Goal: Task Accomplishment & Management: Complete application form

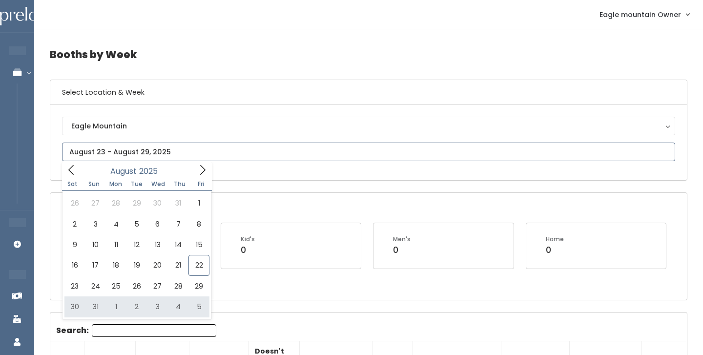
type input "August 30 to September 5"
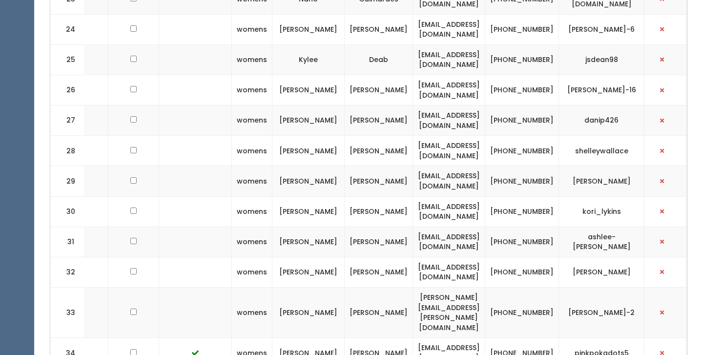
scroll to position [1095, 0]
drag, startPoint x: 500, startPoint y: 180, endPoint x: 425, endPoint y: 163, distance: 76.5
click at [425, 227] on td "[EMAIL_ADDRESS][DOMAIN_NAME]" at bounding box center [449, 242] width 72 height 30
copy td "[EMAIL_ADDRESS][DOMAIN_NAME]"
drag, startPoint x: 649, startPoint y: 178, endPoint x: 592, endPoint y: 177, distance: 57.6
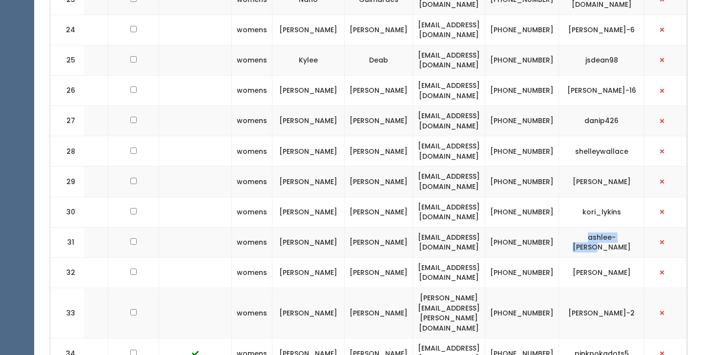
click at [592, 227] on td "ashlee-[PERSON_NAME]" at bounding box center [601, 242] width 85 height 30
copy td "ashlee-[PERSON_NAME]"
drag, startPoint x: 544, startPoint y: 185, endPoint x: 520, endPoint y: 171, distance: 27.1
click at [520, 227] on td "[PHONE_NUMBER]" at bounding box center [522, 242] width 74 height 30
copy td "[PHONE_NUMBER]"
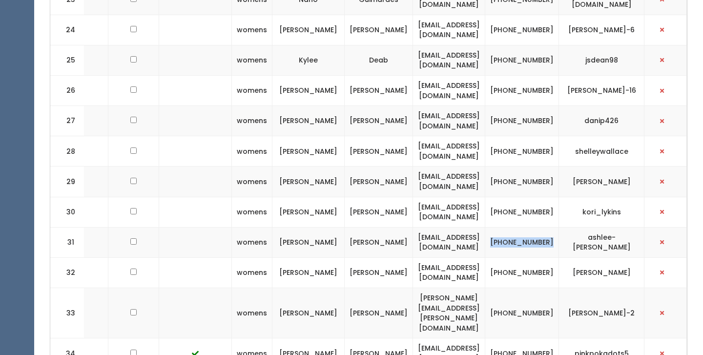
scroll to position [1148, 0]
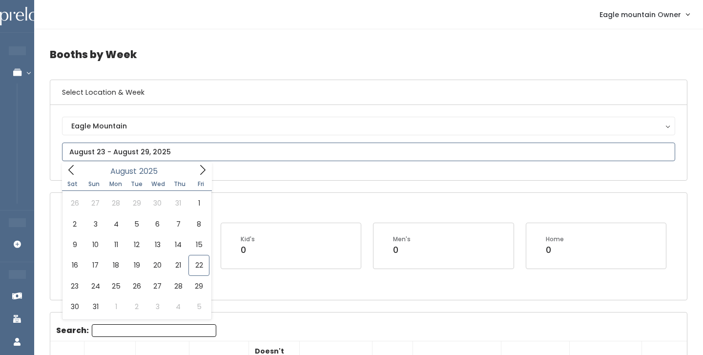
click at [201, 173] on icon at bounding box center [202, 170] width 11 height 11
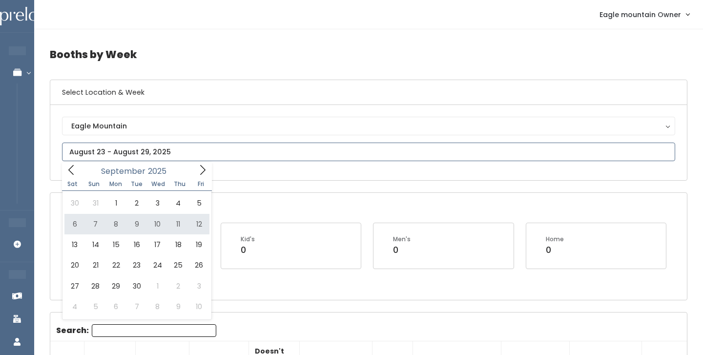
type input "September 6 to September 12"
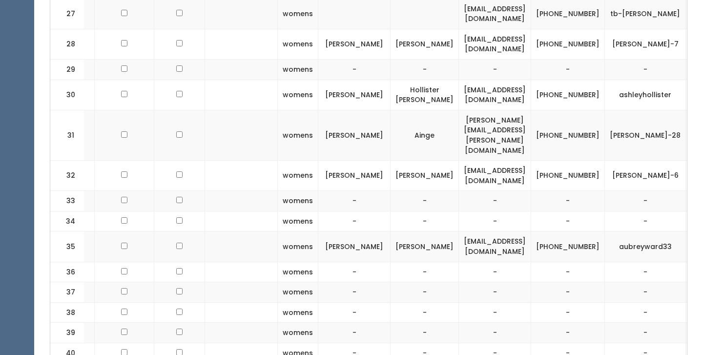
scroll to position [1095, 0]
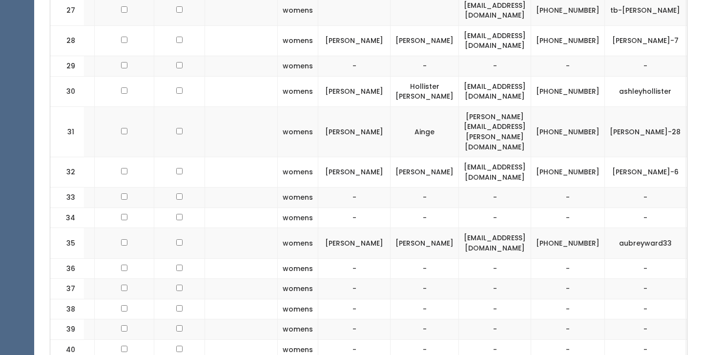
click at [525, 25] on td "[EMAIL_ADDRESS][DOMAIN_NAME]" at bounding box center [495, 40] width 72 height 30
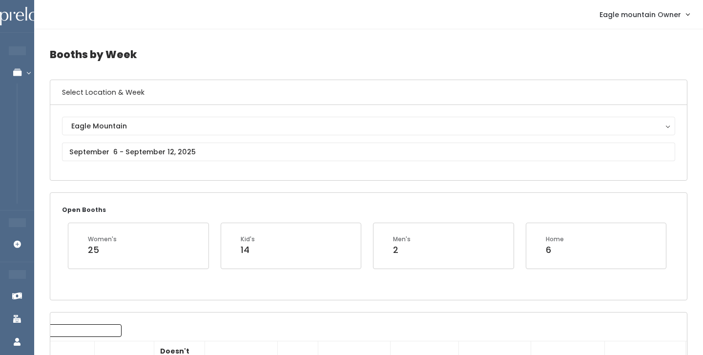
scroll to position [0, 0]
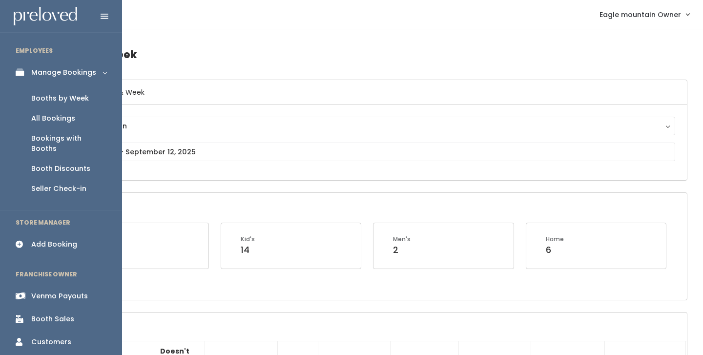
click at [17, 240] on icon at bounding box center [23, 244] width 14 height 8
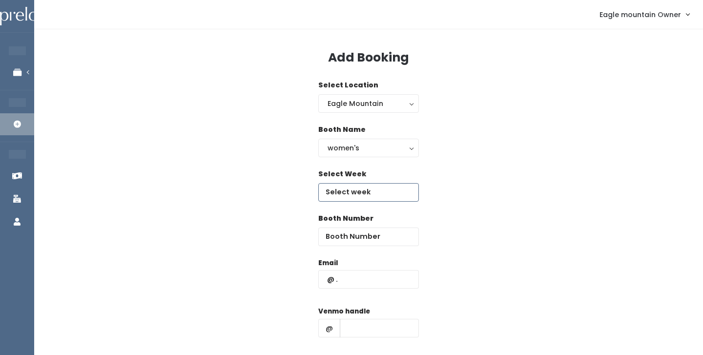
click at [369, 194] on input "text" at bounding box center [368, 192] width 101 height 19
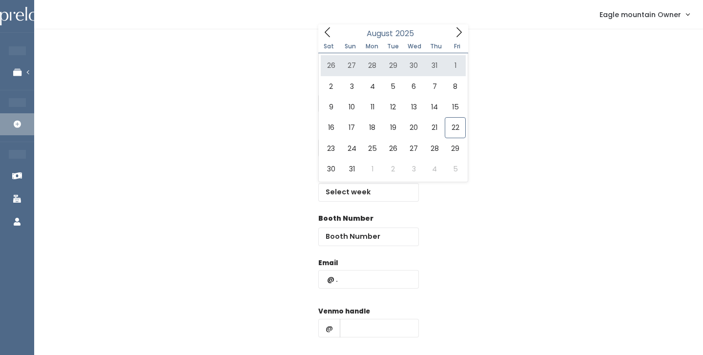
click at [458, 41] on div "Sat Sun Mon Tue Wed Thu Fri" at bounding box center [393, 47] width 150 height 14
click at [459, 34] on icon at bounding box center [458, 32] width 5 height 10
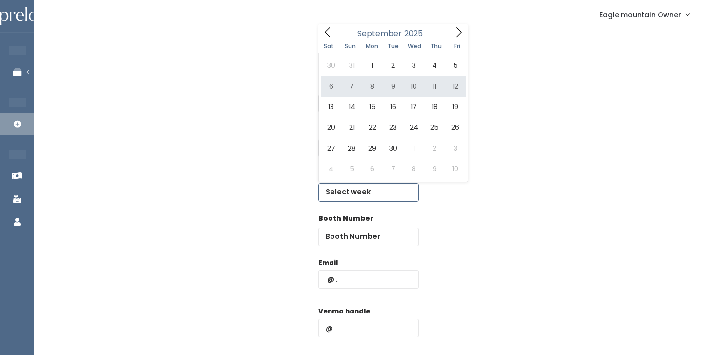
type input "September 6 to September 12"
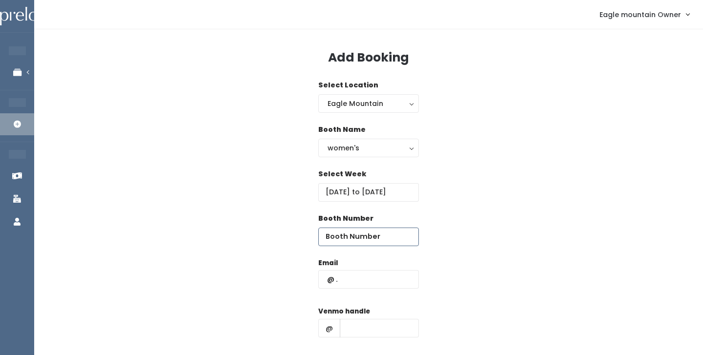
click at [364, 238] on input "number" at bounding box center [368, 236] width 101 height 19
type input "36"
paste input "[EMAIL_ADDRESS][DOMAIN_NAME]"
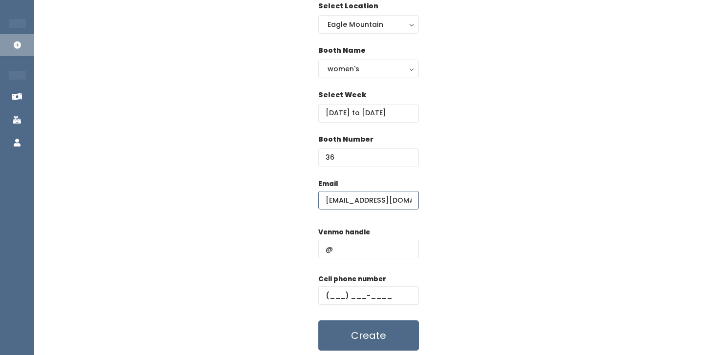
scroll to position [101, 0]
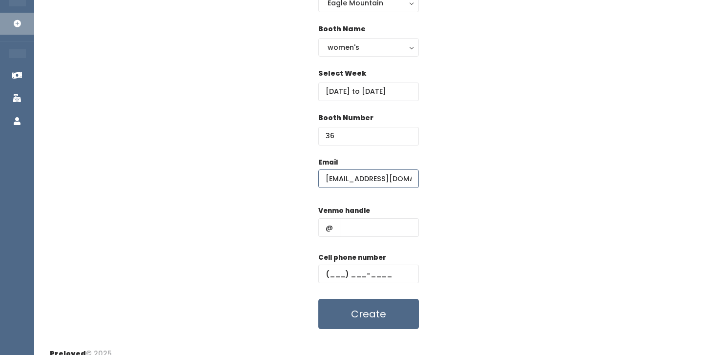
type input "atcragun@gmail.com"
click at [341, 230] on input "text" at bounding box center [379, 227] width 79 height 19
paste input "ashlee-cragun"
type input "ashlee-cragun"
paste input "(801) 558-8886"
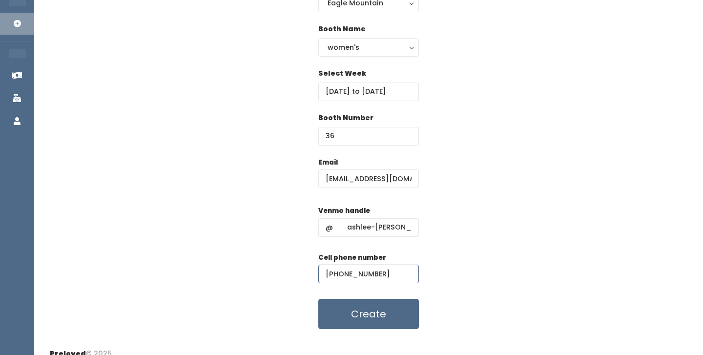
type input "(801) 558-8886"
click at [261, 206] on div "Email atcragun@gmail.com Venmo handle @ ashlee-cragun Cell phone number (801) 5…" at bounding box center [369, 243] width 638 height 172
click at [359, 309] on button "Create" at bounding box center [368, 314] width 101 height 30
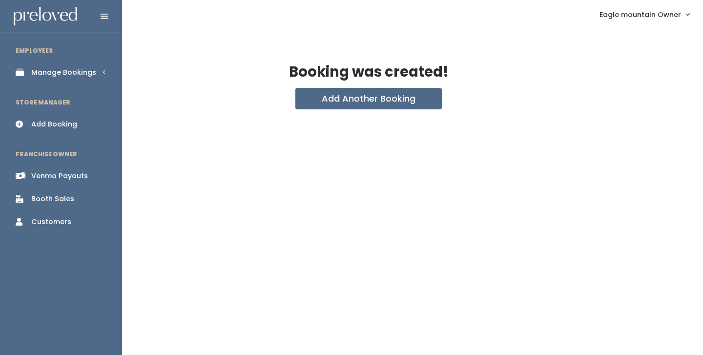
click at [38, 65] on link "Manage Bookings" at bounding box center [61, 73] width 122 height 22
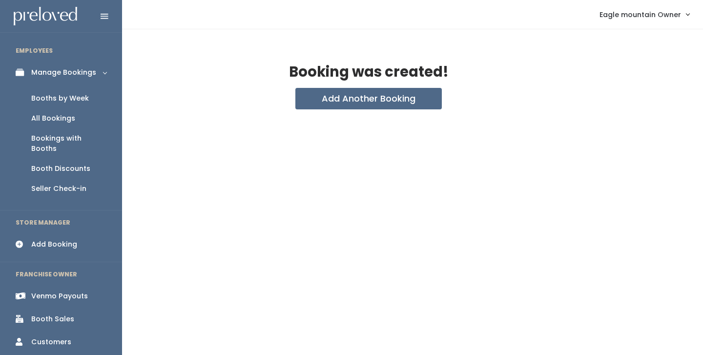
click at [49, 95] on div "Booths by Week" at bounding box center [60, 98] width 58 height 10
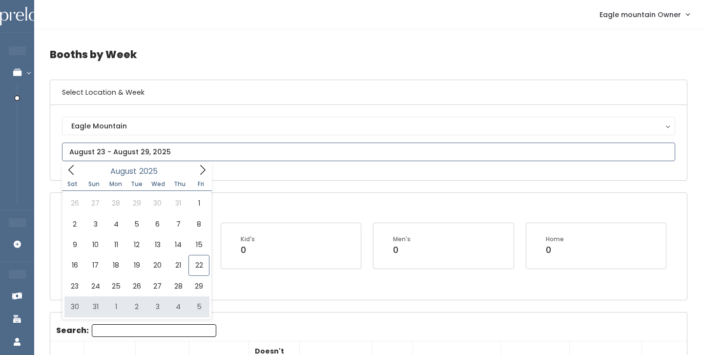
type input "August 30 to September 5"
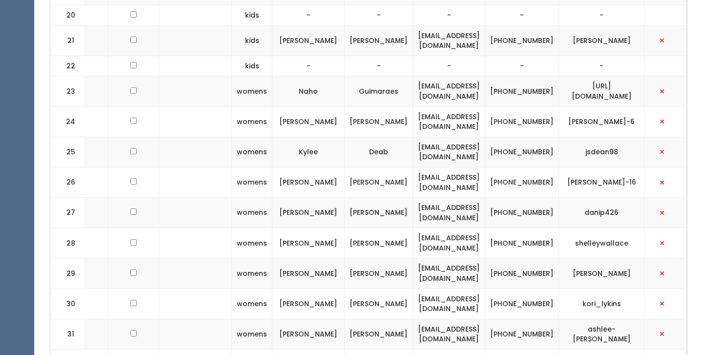
scroll to position [0, 190]
click at [666, 328] on button "button" at bounding box center [662, 334] width 13 height 13
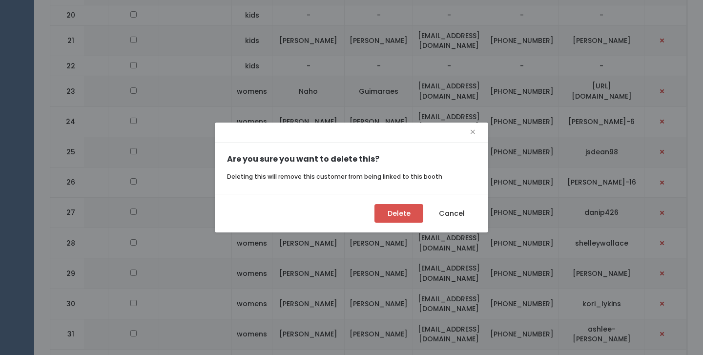
click at [407, 214] on button "Delete" at bounding box center [398, 213] width 49 height 19
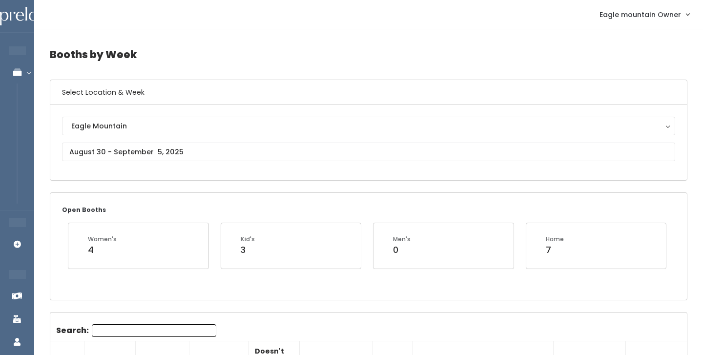
scroll to position [0, 0]
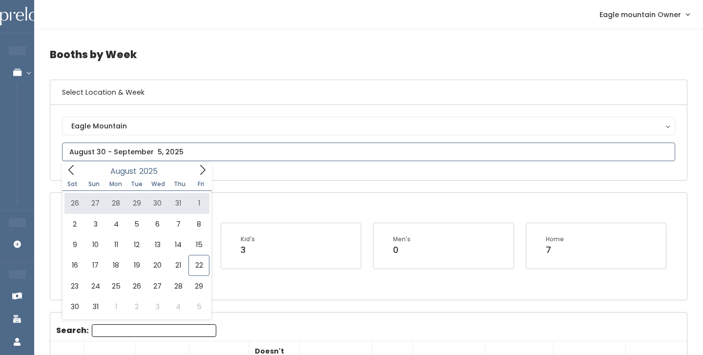
click at [199, 173] on icon at bounding box center [202, 170] width 11 height 11
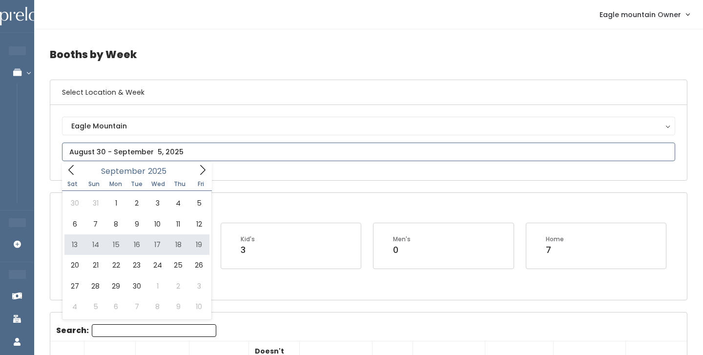
type input "[DATE] to [DATE]"
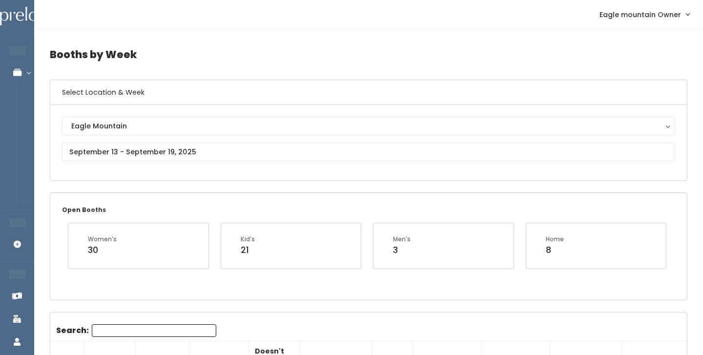
click at [163, 167] on div "Eagle Mountain Eagle Mountain" at bounding box center [368, 143] width 613 height 52
click at [168, 145] on input "text" at bounding box center [368, 152] width 613 height 19
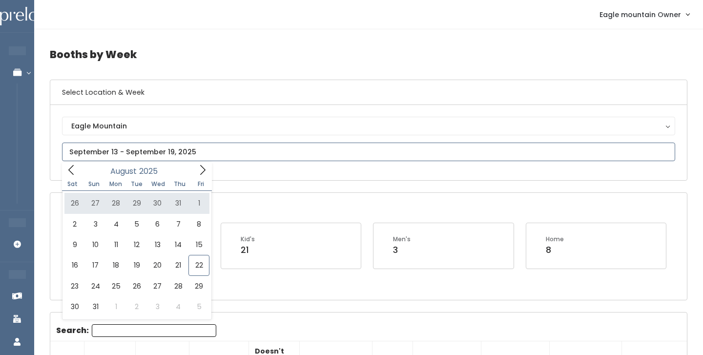
click at [209, 172] on span at bounding box center [202, 169] width 19 height 15
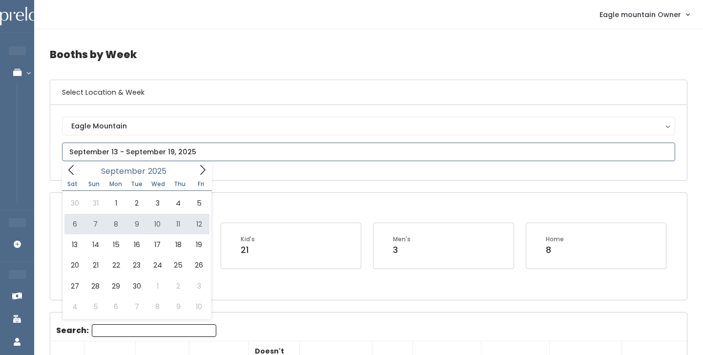
type input "September 6 to September 12"
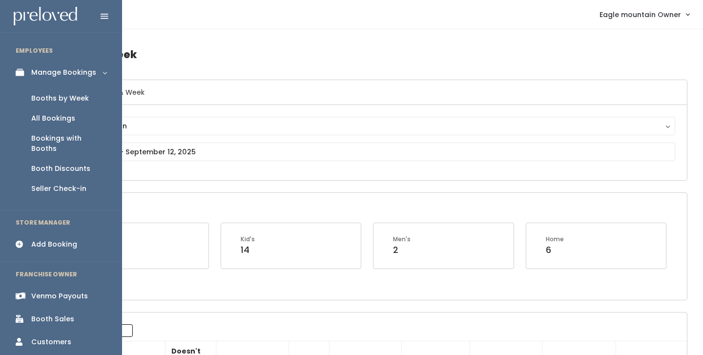
click at [13, 233] on link "Add Booking" at bounding box center [61, 244] width 122 height 22
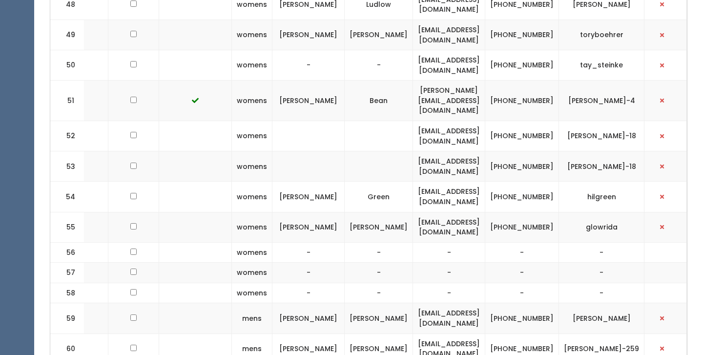
scroll to position [1906, 0]
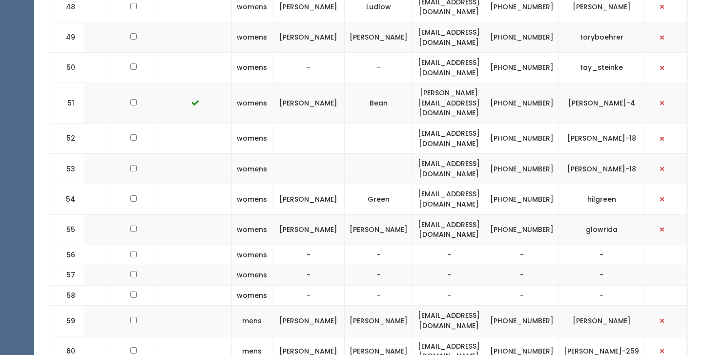
click at [654, 154] on td at bounding box center [665, 169] width 42 height 30
drag, startPoint x: 474, startPoint y: 219, endPoint x: 383, endPoint y: 221, distance: 91.3
copy td "atcragun@gmail.com"
drag, startPoint x: 629, startPoint y: 215, endPoint x: 557, endPoint y: 221, distance: 71.5
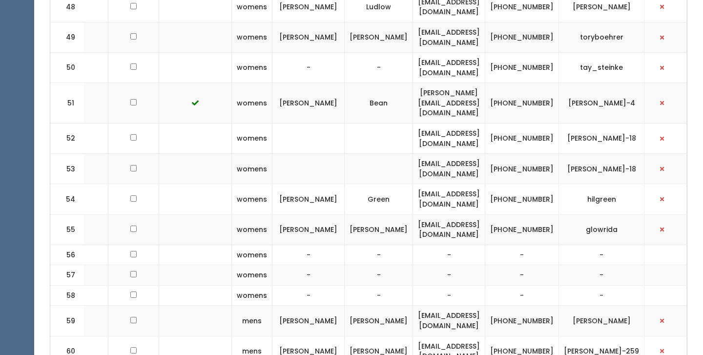
copy td "ashlee-cragun"
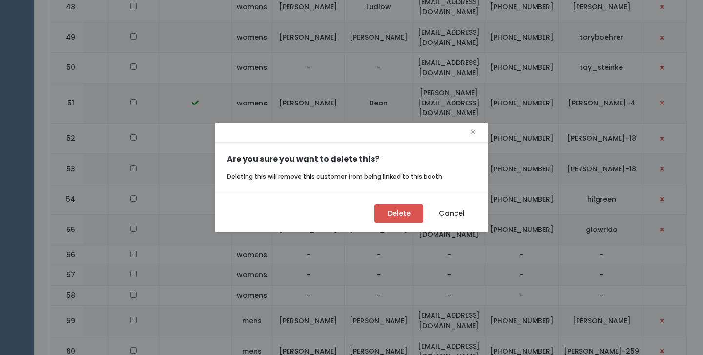
click at [399, 207] on button "Delete" at bounding box center [398, 213] width 49 height 19
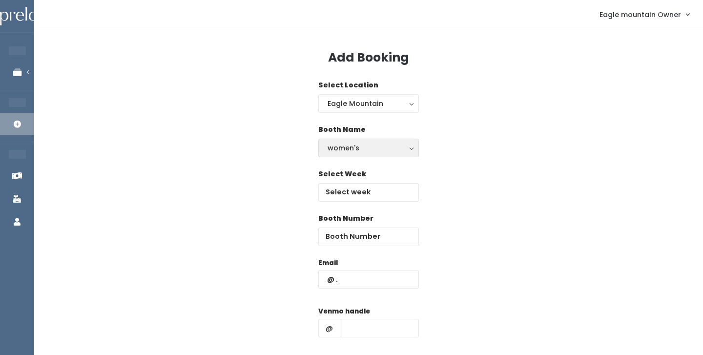
click at [385, 151] on div "women's" at bounding box center [369, 148] width 82 height 11
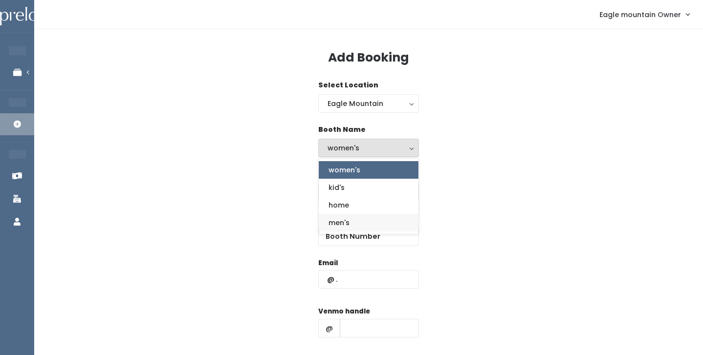
click at [377, 216] on link "men's" at bounding box center [369, 223] width 100 height 18
select select "mens"
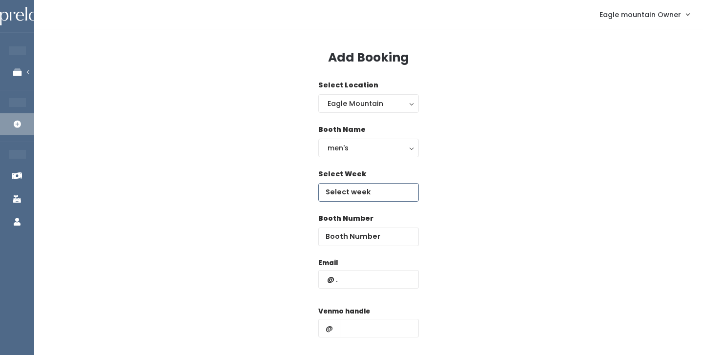
click at [363, 187] on input "text" at bounding box center [368, 192] width 101 height 19
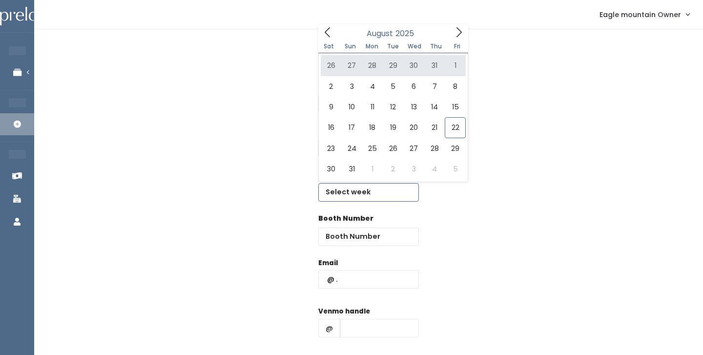
click at [460, 30] on icon at bounding box center [458, 32] width 11 height 11
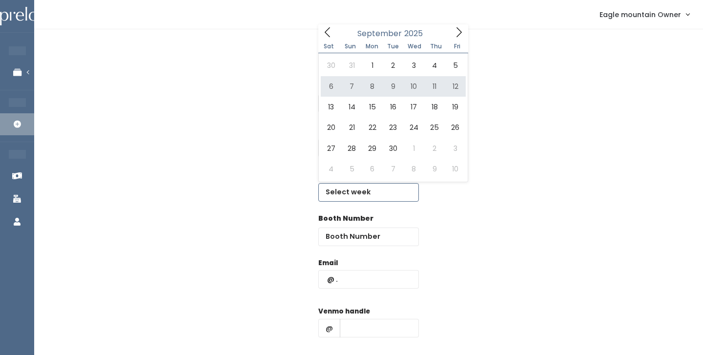
type input "[DATE] to [DATE]"
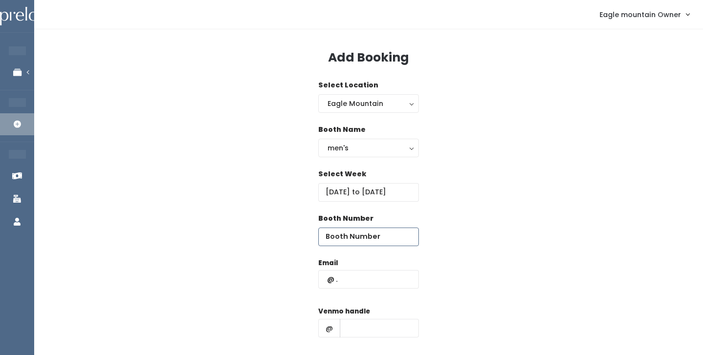
click at [387, 231] on input "number" at bounding box center [368, 236] width 101 height 19
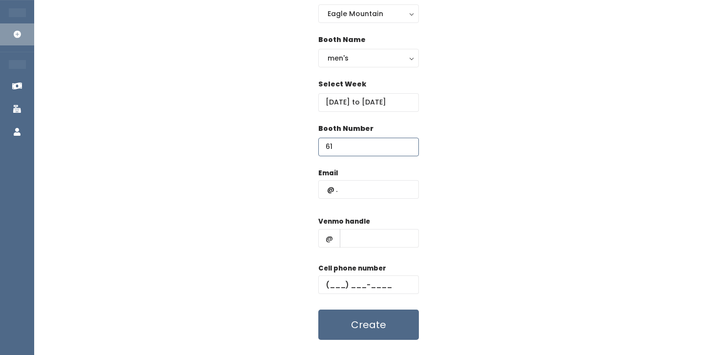
scroll to position [104, 0]
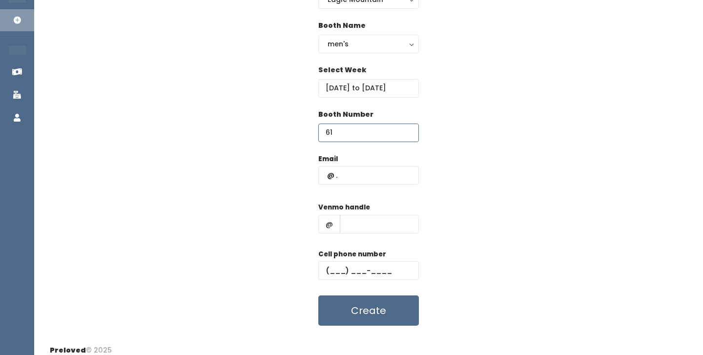
type input "61"
paste input "[PHONE_NUMBER]"
type input "[PHONE_NUMBER]"
paste input "[PHONE_NUMBER]"
type input "[PHONE_NUMBER]"
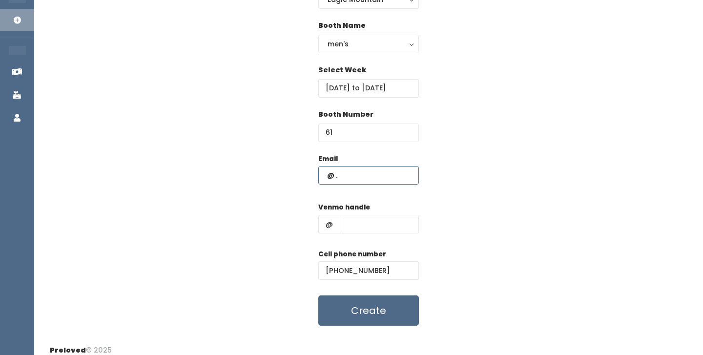
click at [372, 179] on input "text" at bounding box center [368, 175] width 101 height 19
paste input "[EMAIL_ADDRESS][DOMAIN_NAME]"
type input "[EMAIL_ADDRESS][DOMAIN_NAME]"
click at [402, 218] on input "text" at bounding box center [379, 224] width 79 height 19
paste input "ashlee-[PERSON_NAME]"
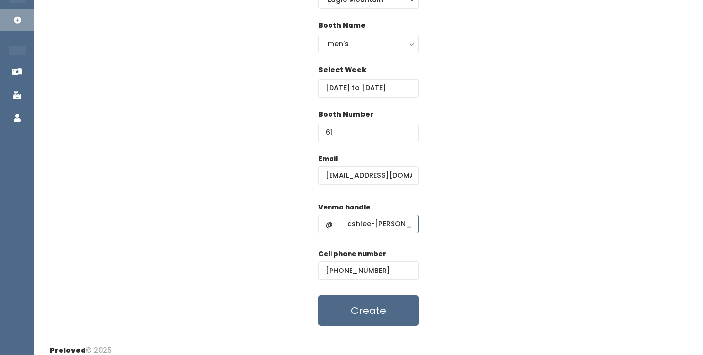
type input "ashlee-[PERSON_NAME]"
click at [504, 191] on div "Email [EMAIL_ADDRESS][DOMAIN_NAME] Venmo handle @ ashlee-[PERSON_NAME] Cell pho…" at bounding box center [369, 240] width 638 height 172
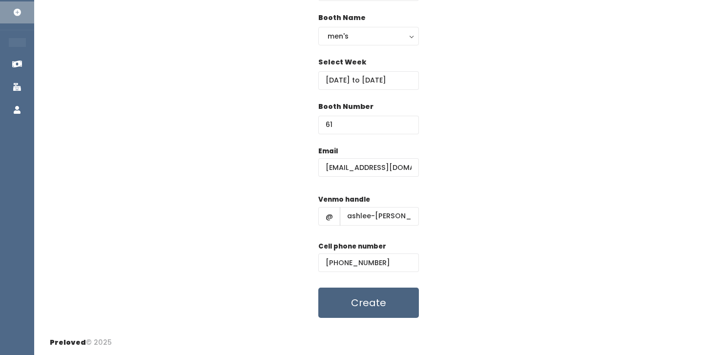
scroll to position [111, 0]
click at [390, 314] on button "Create" at bounding box center [368, 303] width 101 height 30
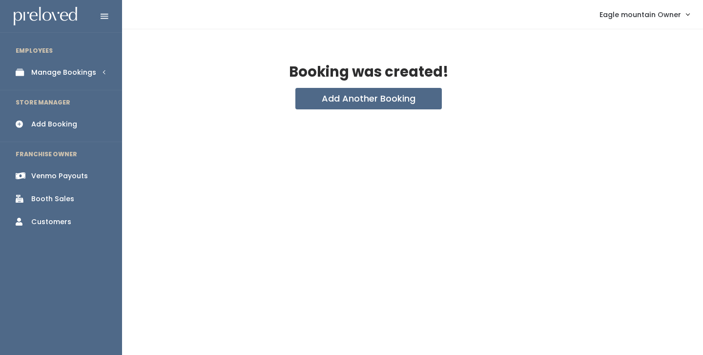
click at [23, 75] on icon at bounding box center [23, 72] width 14 height 8
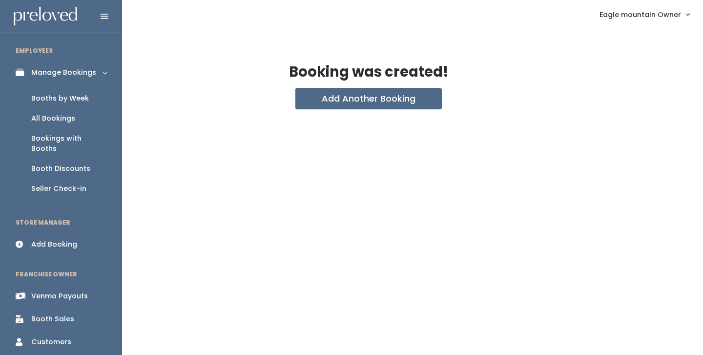
click at [33, 91] on link "Booths by Week" at bounding box center [61, 98] width 122 height 20
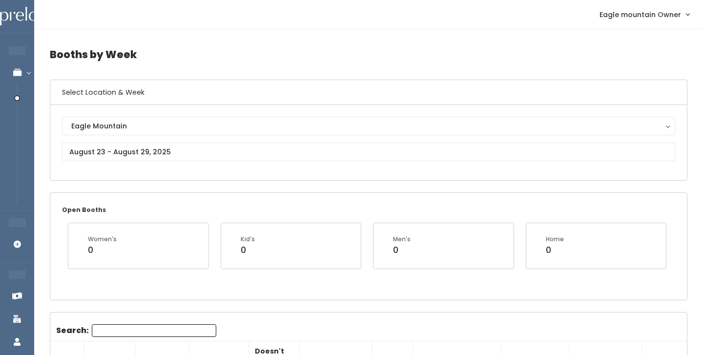
click at [181, 164] on div "Eagle Mountain [GEOGRAPHIC_DATA]" at bounding box center [368, 143] width 613 height 52
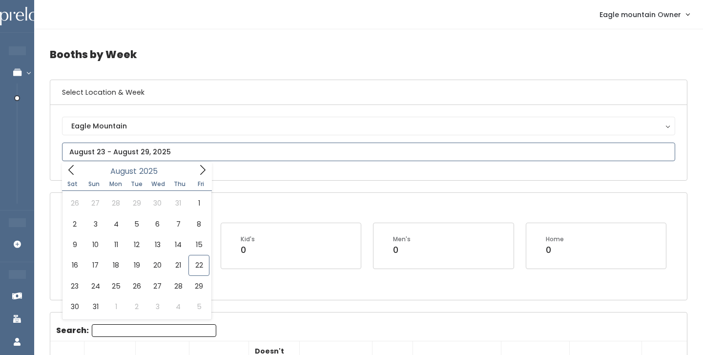
click at [200, 175] on icon at bounding box center [202, 170] width 11 height 11
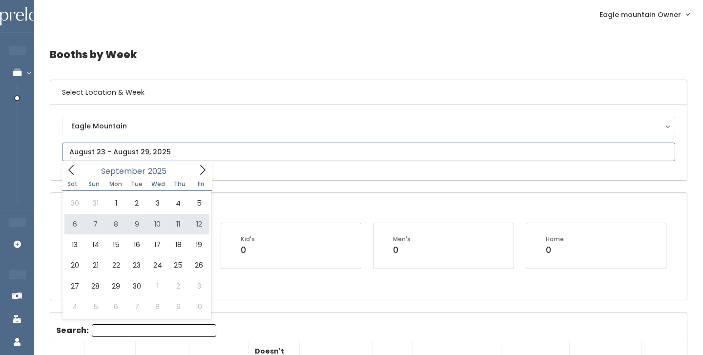
type input "[DATE] to [DATE]"
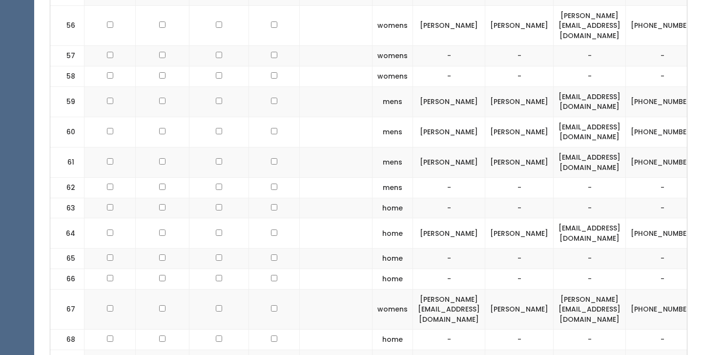
scroll to position [1763, 0]
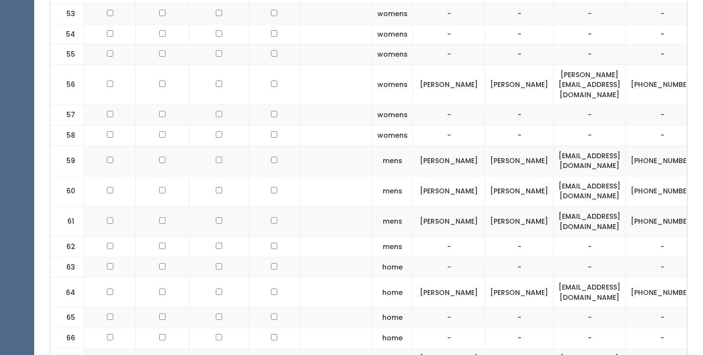
click at [429, 328] on td "-" at bounding box center [449, 338] width 72 height 21
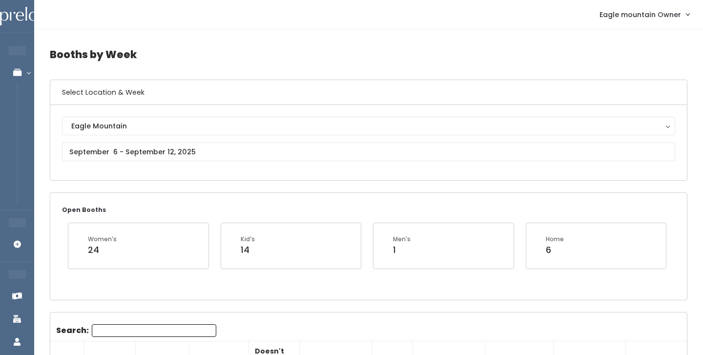
scroll to position [0, 0]
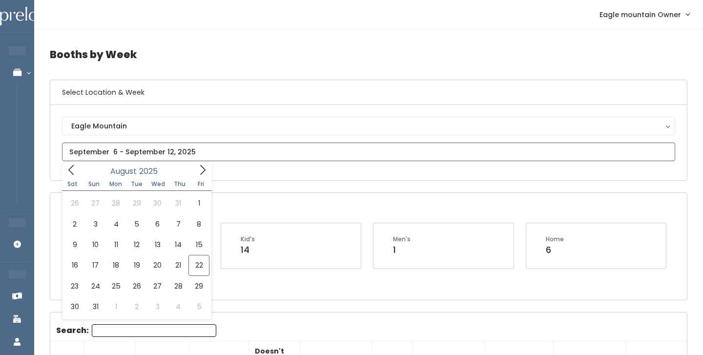
click at [132, 160] on input "text" at bounding box center [368, 152] width 613 height 19
type input "August 23 to August 29"
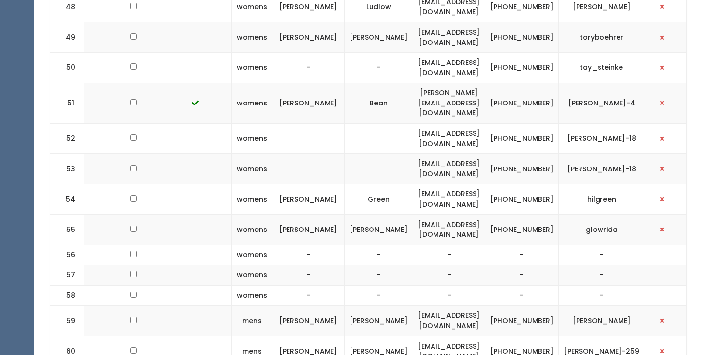
scroll to position [0, 190]
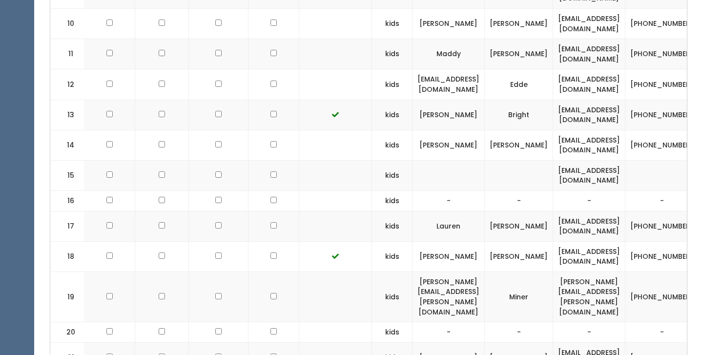
scroll to position [681, 0]
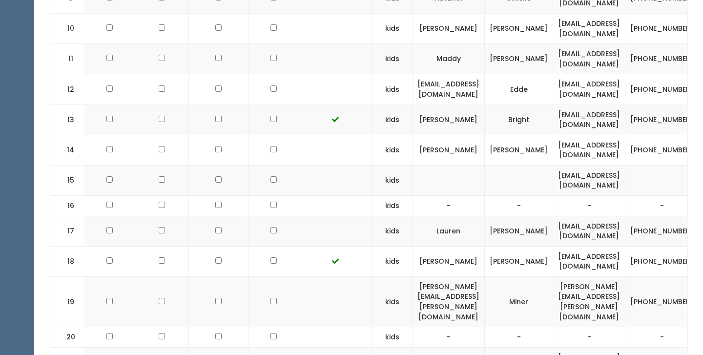
click at [567, 327] on td "-" at bounding box center [589, 337] width 72 height 21
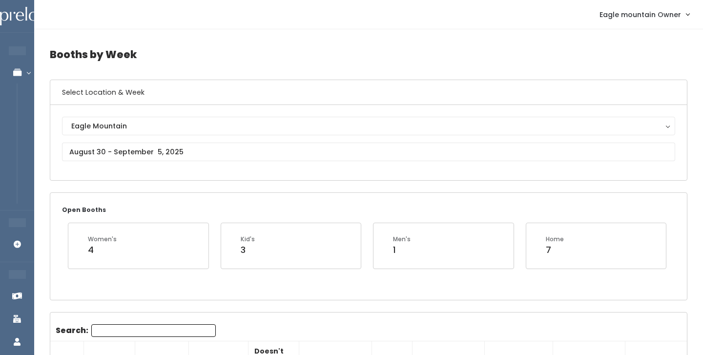
scroll to position [0, 0]
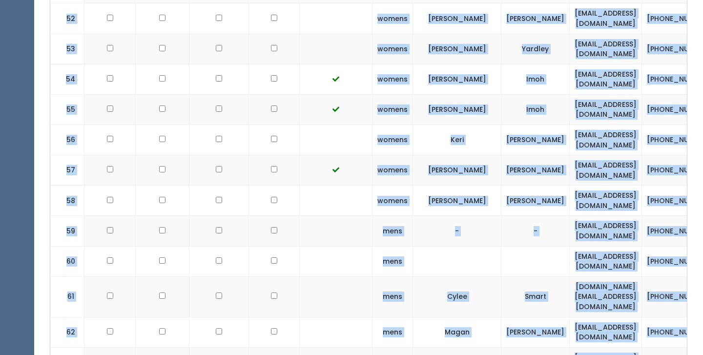
scroll to position [2203, 0]
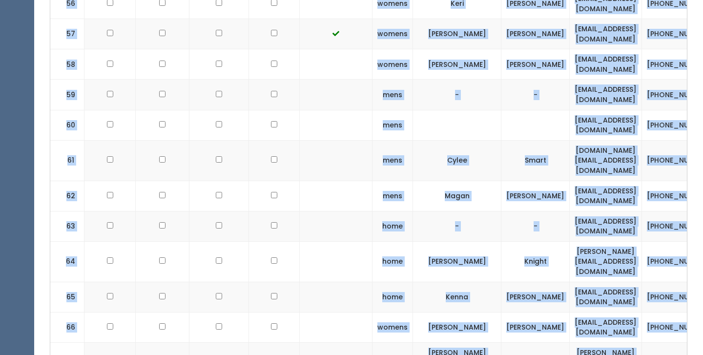
drag, startPoint x: 56, startPoint y: 127, endPoint x: 649, endPoint y: 385, distance: 646.5
copy div "Search: # Got Tagging Kit? Checked in? Add Takedown Fee? Doesn't Quality For Ri…"
